Goal: Task Accomplishment & Management: Use online tool/utility

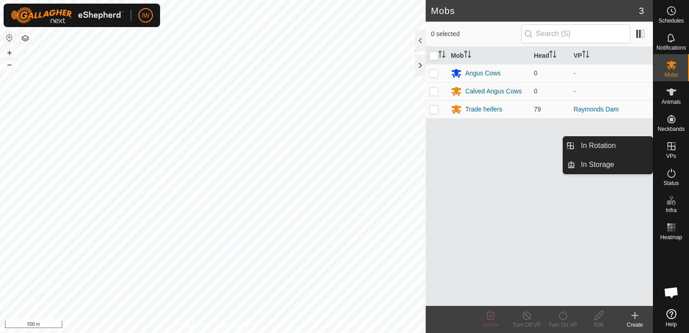
click at [666, 152] on es-virtualpaddocks-svg-icon at bounding box center [671, 146] width 16 height 14
click at [610, 142] on link "In Rotation" at bounding box center [613, 146] width 77 height 18
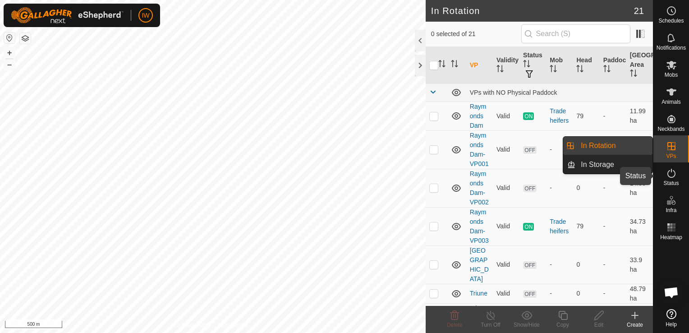
click at [672, 184] on span "Status" at bounding box center [670, 182] width 15 height 5
click at [598, 144] on link "In Rotation" at bounding box center [613, 146] width 77 height 18
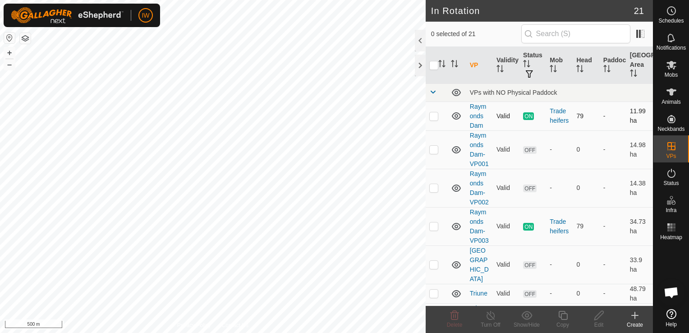
click at [433, 115] on p-checkbox at bounding box center [433, 115] width 9 height 7
checkbox input "true"
click at [564, 315] on icon at bounding box center [562, 315] width 11 height 11
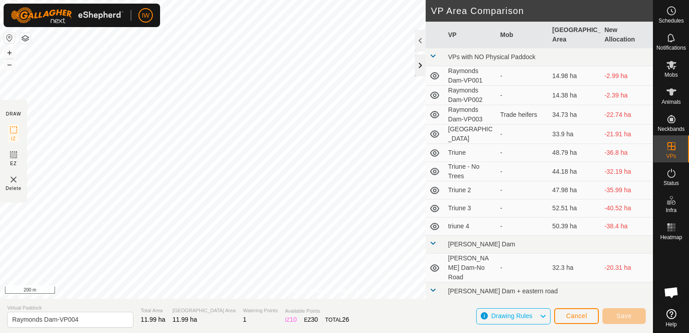
click at [415, 66] on div at bounding box center [420, 66] width 11 height 22
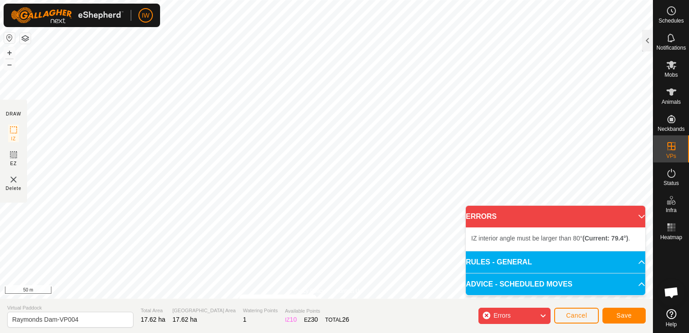
click at [279, 332] on html "IW Schedules Notifications Mobs Animals Neckbands VPs Status Infra Heatmap Help…" at bounding box center [344, 166] width 689 height 333
click at [302, 332] on html "IW Schedules Notifications Mobs Animals Neckbands VPs Status Infra Heatmap Help…" at bounding box center [344, 166] width 689 height 333
click at [235, 332] on html "IW Schedules Notifications Mobs Animals Neckbands VPs Status Infra Heatmap Help…" at bounding box center [344, 166] width 689 height 333
click at [287, 0] on html "IW Schedules Notifications Mobs Animals Neckbands VPs Status Infra Heatmap Help…" at bounding box center [344, 166] width 689 height 333
click at [340, 0] on html "IW Schedules Notifications Mobs Animals Neckbands VPs Status Infra Heatmap Help…" at bounding box center [344, 166] width 689 height 333
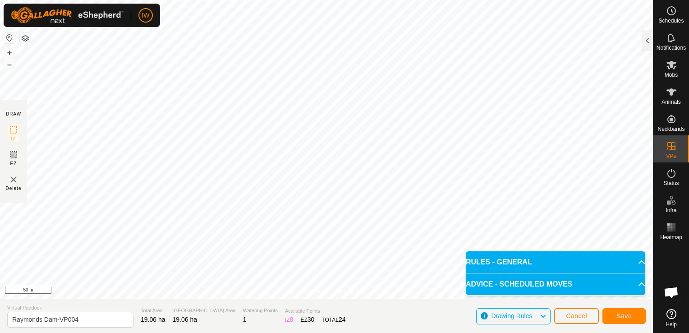
click at [384, 332] on html "IW Schedules Notifications Mobs Animals Neckbands VPs Status Infra Heatmap Help…" at bounding box center [344, 166] width 689 height 333
click at [376, 332] on html "IW Schedules Notifications Mobs Animals Neckbands VPs Status Infra Heatmap Help…" at bounding box center [344, 166] width 689 height 333
click at [363, 332] on html "IW Schedules Notifications Mobs Animals Neckbands VPs Status Infra Heatmap Help…" at bounding box center [344, 166] width 689 height 333
click at [382, 332] on html "IW Schedules Notifications Mobs Animals Neckbands VPs Status Infra Heatmap Help…" at bounding box center [344, 166] width 689 height 333
click at [625, 315] on span "Save" at bounding box center [623, 315] width 15 height 7
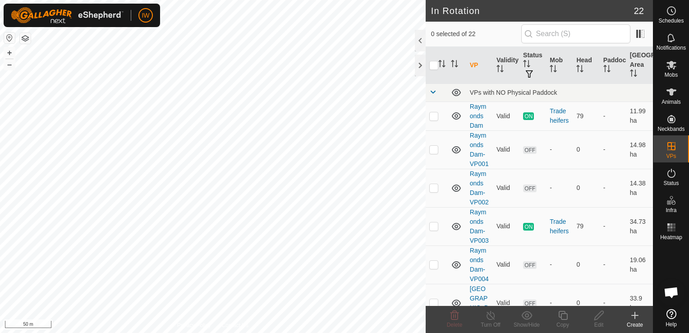
click at [444, 0] on html "IW Schedules Notifications Mobs Animals Neckbands VPs Status Infra Heatmap Help…" at bounding box center [344, 166] width 689 height 333
click at [434, 0] on html "IW Schedules Notifications Mobs Animals Neckbands VPs Status Infra Heatmap Help…" at bounding box center [344, 166] width 689 height 333
click at [347, 0] on html "IW Schedules Notifications Mobs Animals Neckbands VPs Status Infra Heatmap Help…" at bounding box center [344, 166] width 689 height 333
click at [216, 332] on html "IW Schedules Notifications Mobs Animals Neckbands VPs Status Infra Heatmap Help…" at bounding box center [344, 166] width 689 height 333
click at [274, 332] on html "IW Schedules Notifications Mobs Animals Neckbands VPs Status Infra Heatmap Help…" at bounding box center [344, 166] width 689 height 333
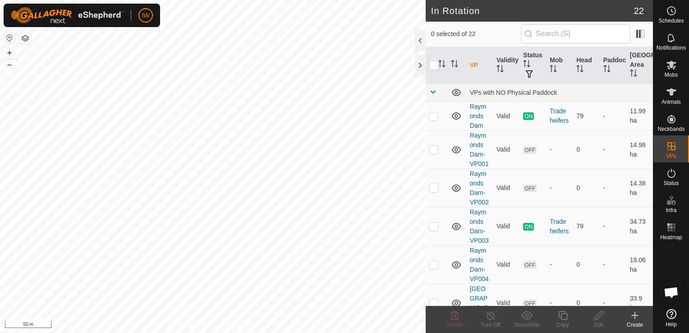
click at [309, 332] on html "IW Schedules Notifications Mobs Animals Neckbands VPs Status Infra Heatmap Help…" at bounding box center [344, 166] width 689 height 333
click at [420, 70] on div at bounding box center [420, 66] width 11 height 22
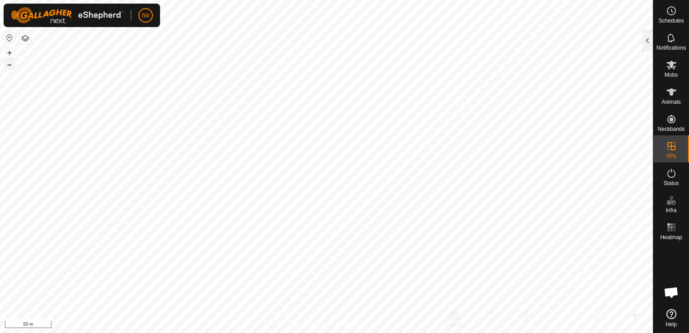
click at [10, 67] on button "–" at bounding box center [9, 64] width 11 height 11
click at [670, 220] on es-heatmap-svg-icon at bounding box center [671, 227] width 16 height 14
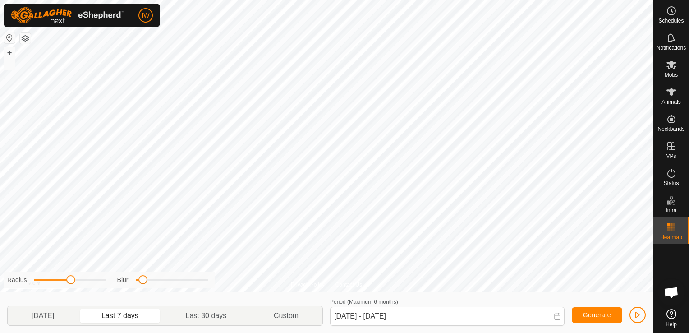
drag, startPoint x: 77, startPoint y: 278, endPoint x: 70, endPoint y: 285, distance: 9.6
click at [70, 285] on div "Radius Blur" at bounding box center [109, 279] width 211 height 17
